Goal: Information Seeking & Learning: Understand process/instructions

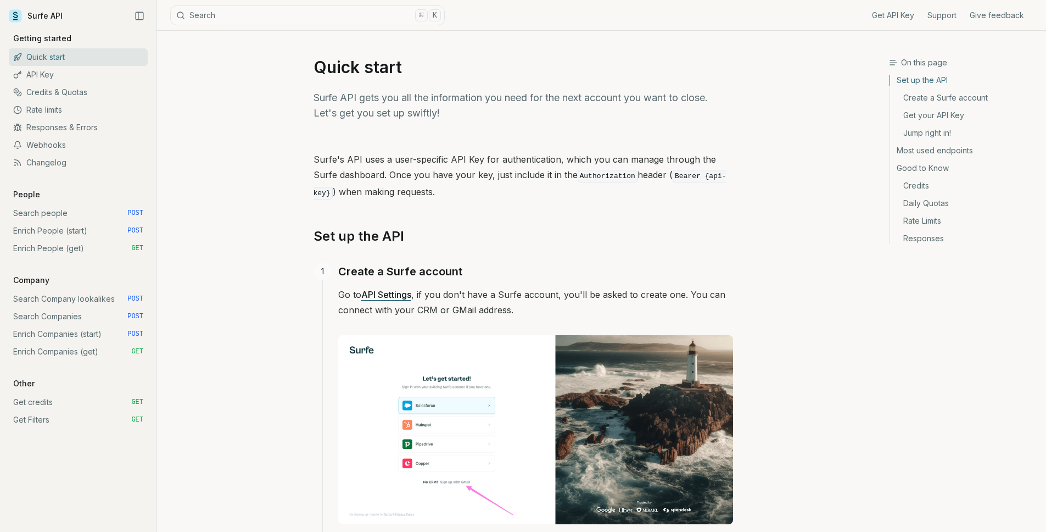
drag, startPoint x: 516, startPoint y: 215, endPoint x: 522, endPoint y: 210, distance: 7.4
drag, startPoint x: 479, startPoint y: 91, endPoint x: 529, endPoint y: 91, distance: 50.0
click at [521, 91] on p "Surfe API gets you all the information you need for the next account you want t…" at bounding box center [524, 105] width 420 height 31
click at [540, 90] on p "Surfe API gets you all the information you need for the next account you want t…" at bounding box center [524, 105] width 420 height 31
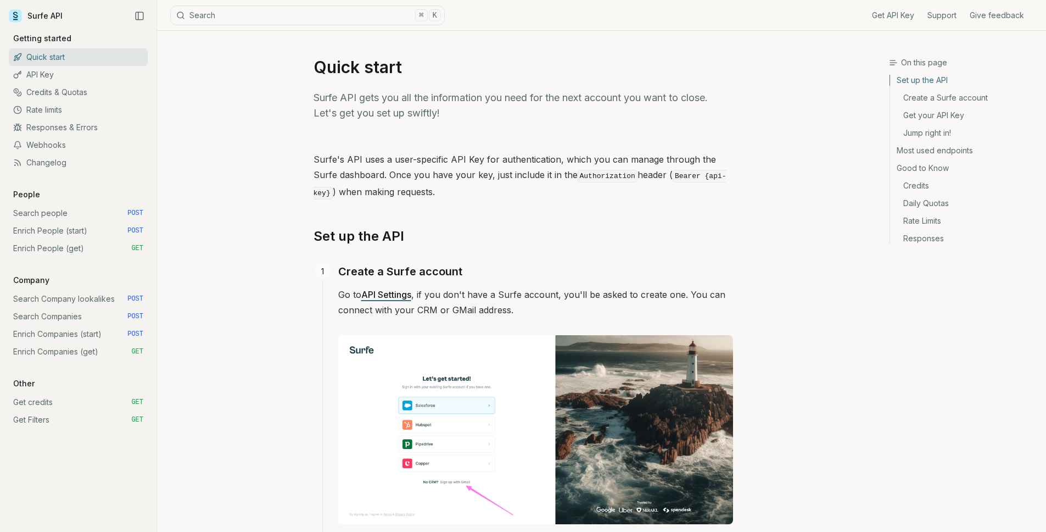
click at [104, 233] on link "Enrich People (start) POST" at bounding box center [78, 231] width 139 height 18
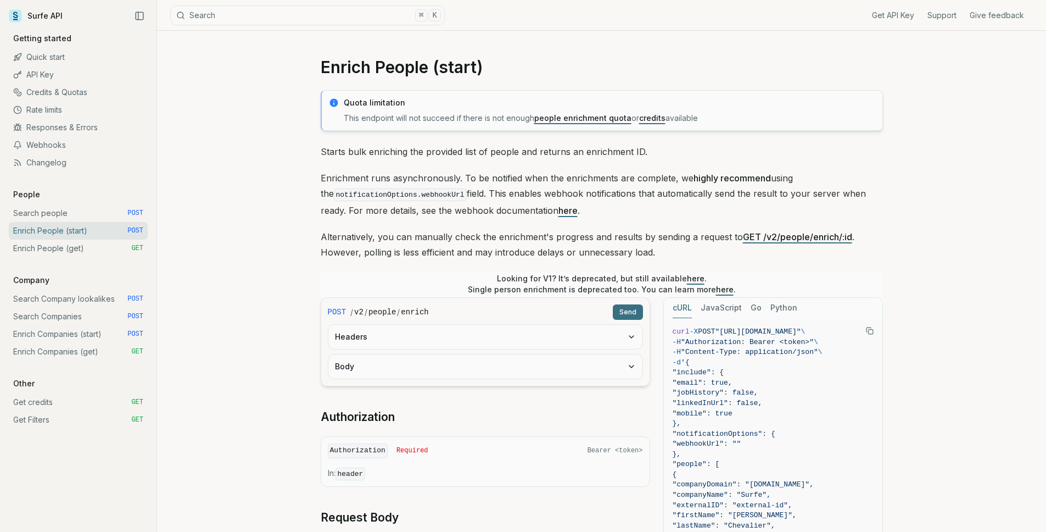
click at [687, 277] on link "here" at bounding box center [696, 277] width 18 height 9
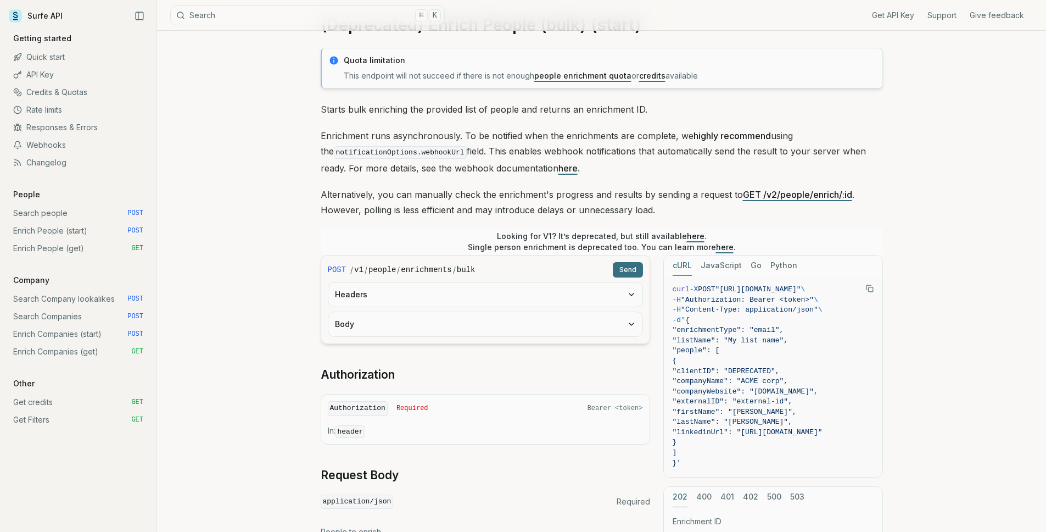
scroll to position [43, 0]
click at [436, 325] on button "Body" at bounding box center [485, 323] width 314 height 24
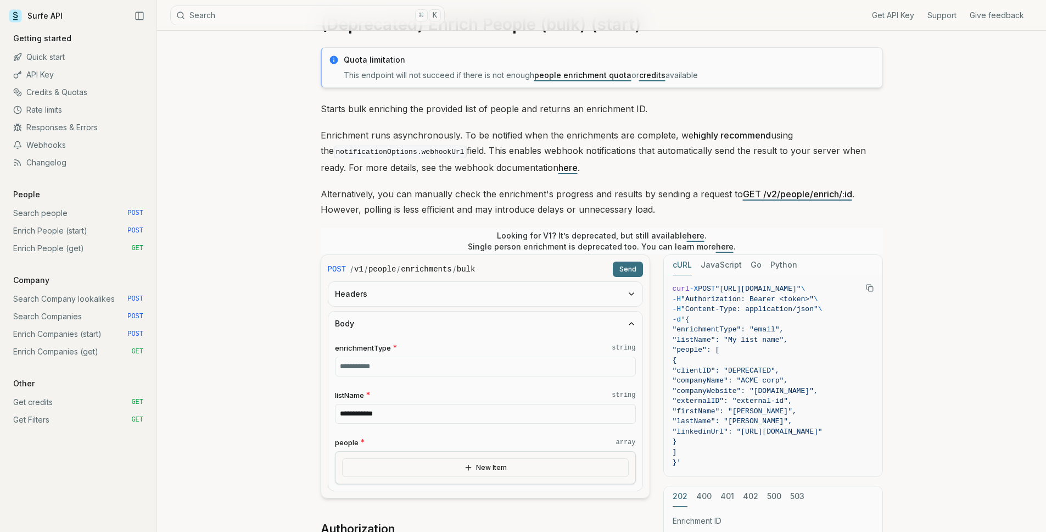
click at [460, 466] on button "New Item" at bounding box center [485, 467] width 287 height 19
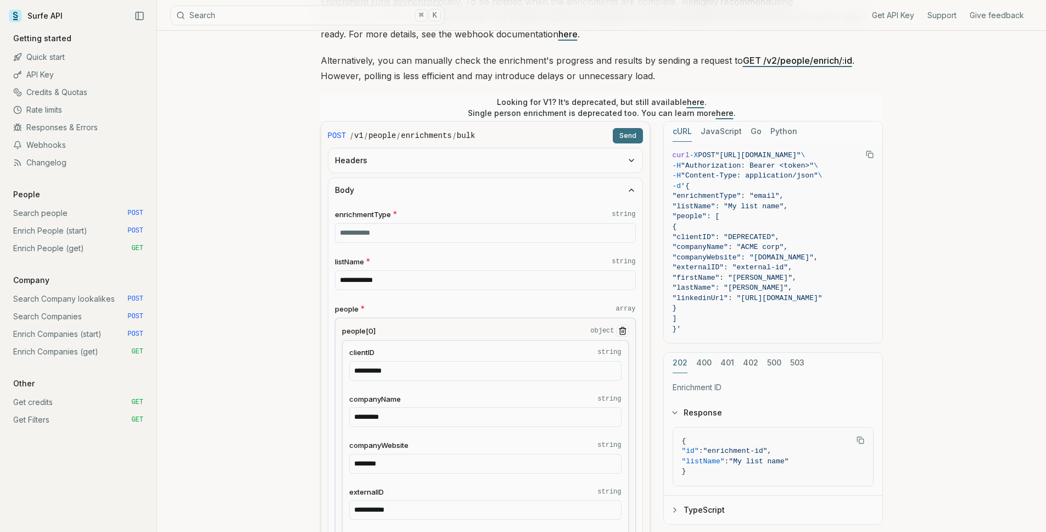
scroll to position [174, 0]
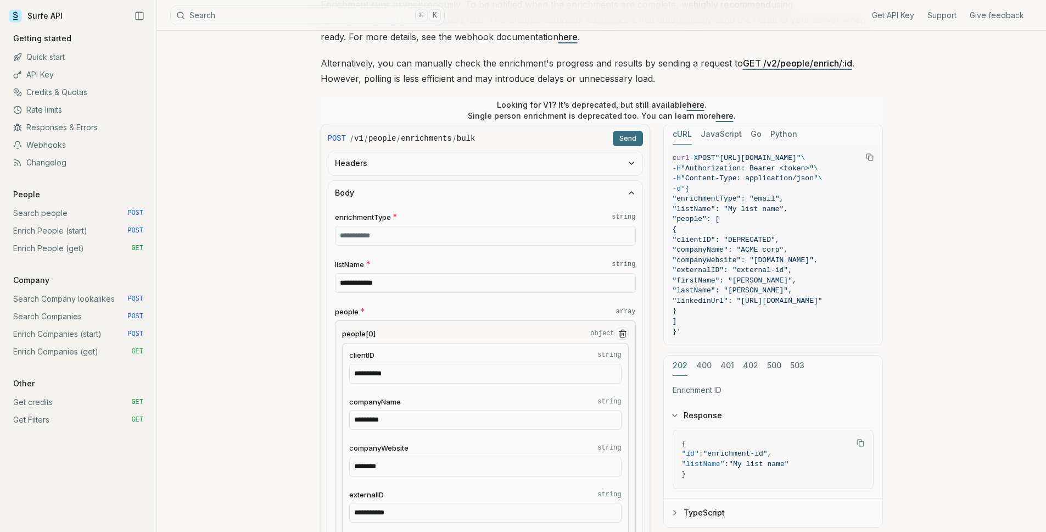
click at [520, 159] on button "Headers" at bounding box center [485, 163] width 314 height 24
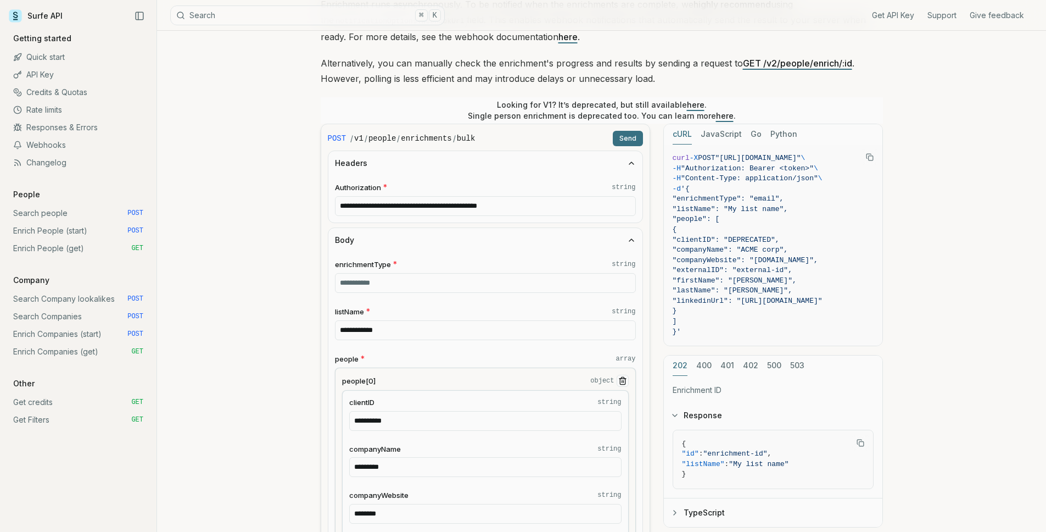
click at [689, 104] on link "here" at bounding box center [696, 104] width 18 height 9
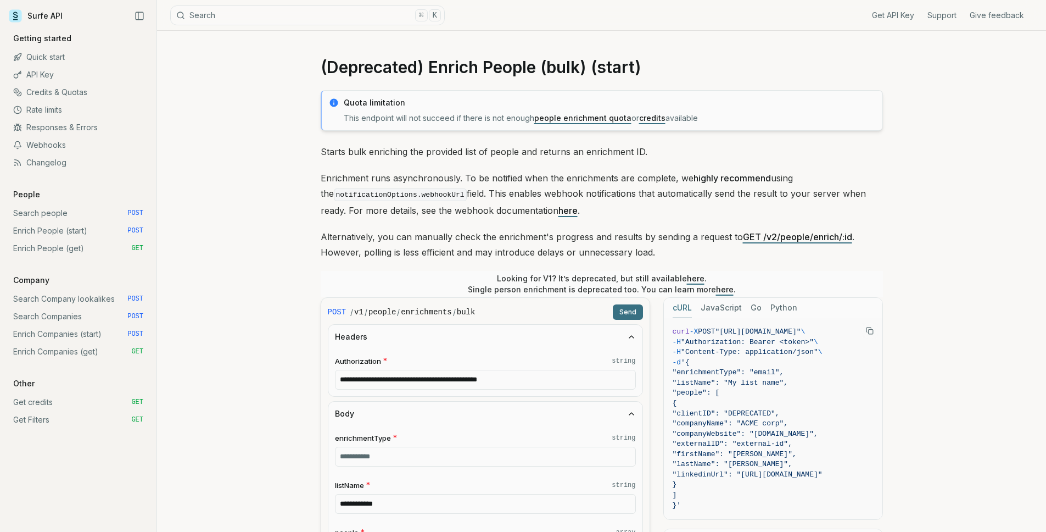
click at [687, 277] on link "here" at bounding box center [696, 277] width 18 height 9
click at [724, 291] on link "here" at bounding box center [725, 288] width 18 height 9
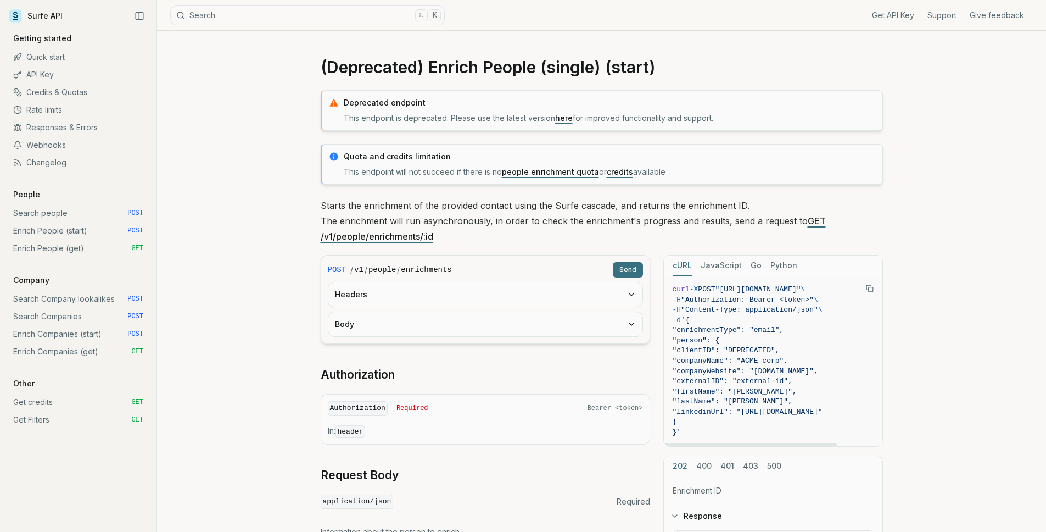
click at [412, 306] on div "Headers" at bounding box center [485, 294] width 315 height 25
click at [422, 293] on button "Headers" at bounding box center [485, 294] width 314 height 24
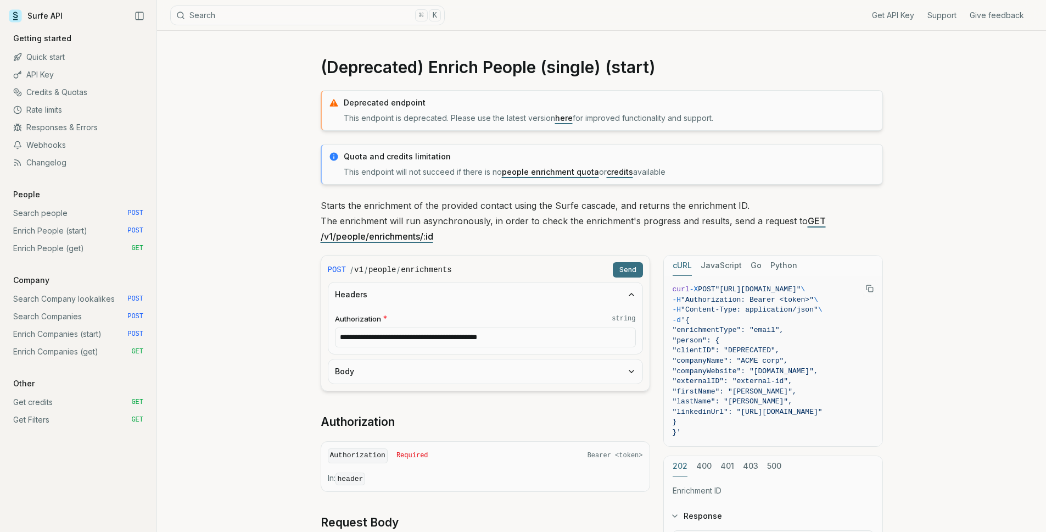
click at [422, 365] on button "Body" at bounding box center [485, 371] width 314 height 24
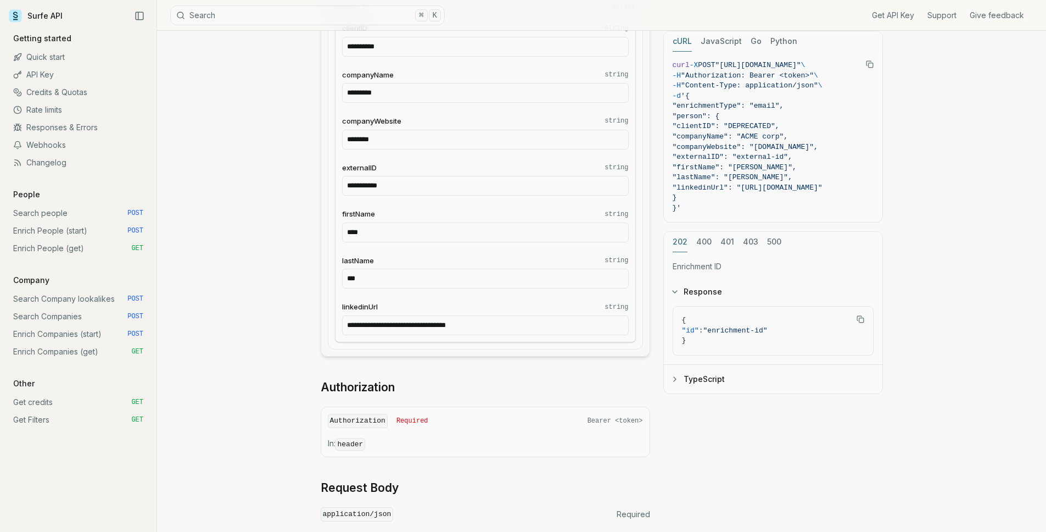
scroll to position [437, 0]
click at [216, 346] on div "**********" at bounding box center [601, 166] width 889 height 1144
click at [234, 344] on div "**********" at bounding box center [601, 166] width 889 height 1144
click at [71, 405] on link "Get credits GET" at bounding box center [78, 402] width 139 height 18
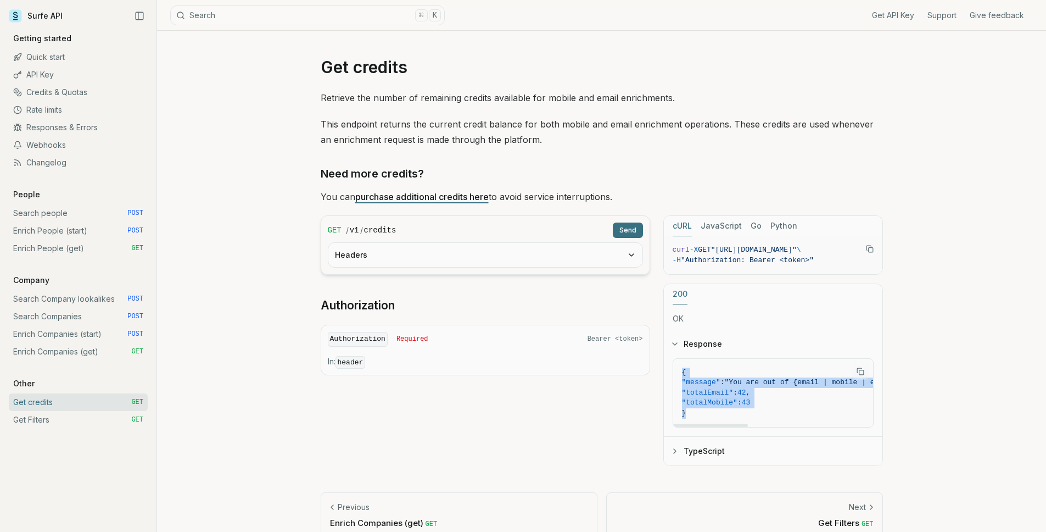
drag, startPoint x: 731, startPoint y: 413, endPoint x: 681, endPoint y: 372, distance: 64.3
click at [682, 372] on code "{ "message" : "You are out of {email | mobile | email and mobile} credits, buy …" at bounding box center [909, 392] width 454 height 51
copy code "{ "message" : "You are out of {email | mobile | email and mobile} credits, buy …"
